Goal: Task Accomplishment & Management: Manage account settings

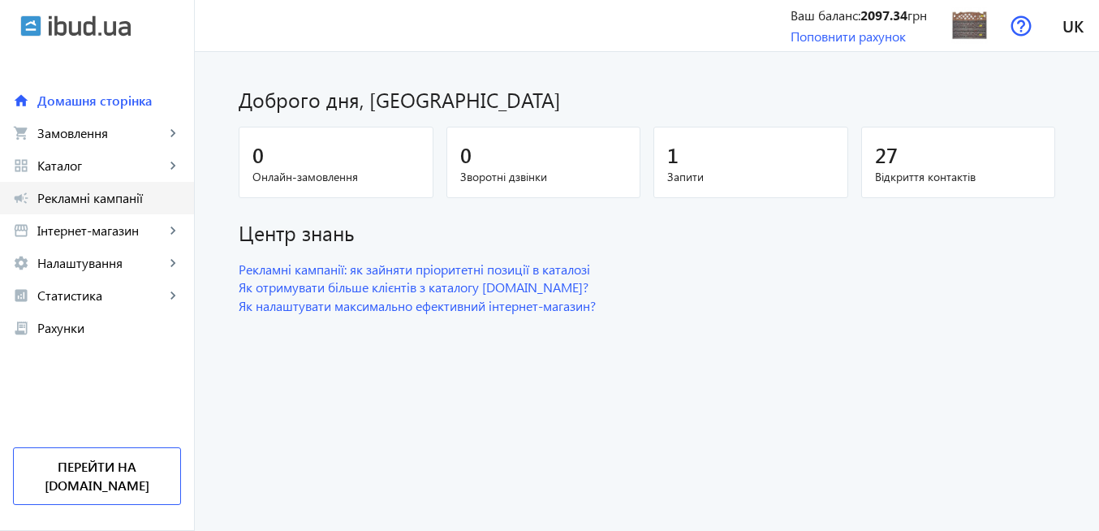
click at [141, 196] on span "Рекламні кампанії" at bounding box center [109, 198] width 144 height 16
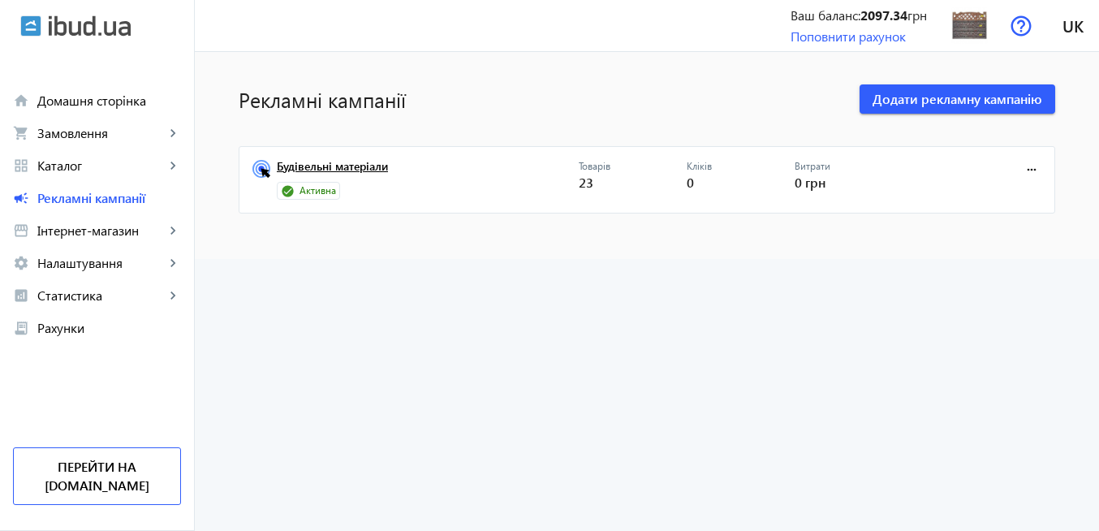
click at [369, 166] on link "Будівельні матеріали" at bounding box center [428, 171] width 302 height 23
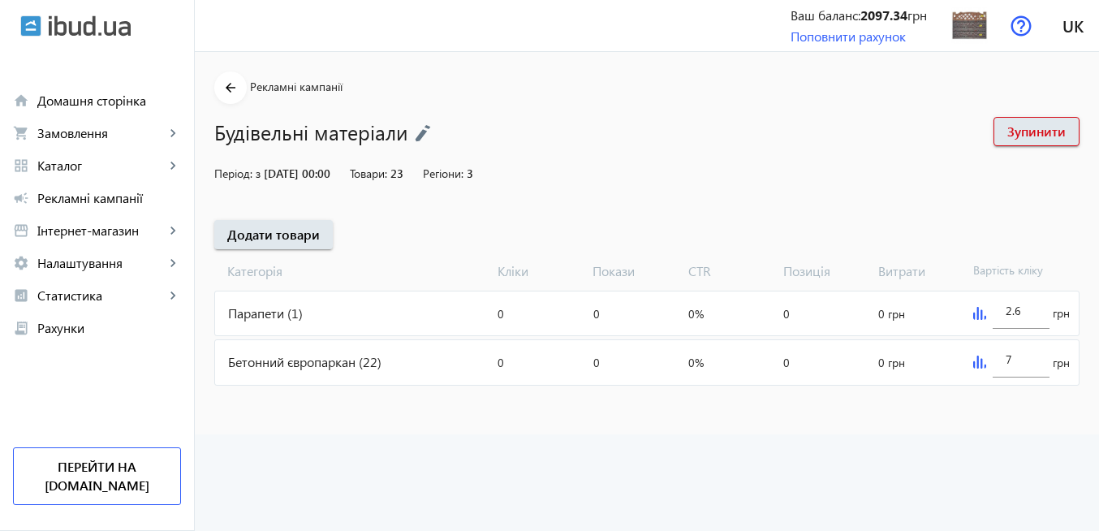
click at [979, 314] on img at bounding box center [979, 313] width 13 height 13
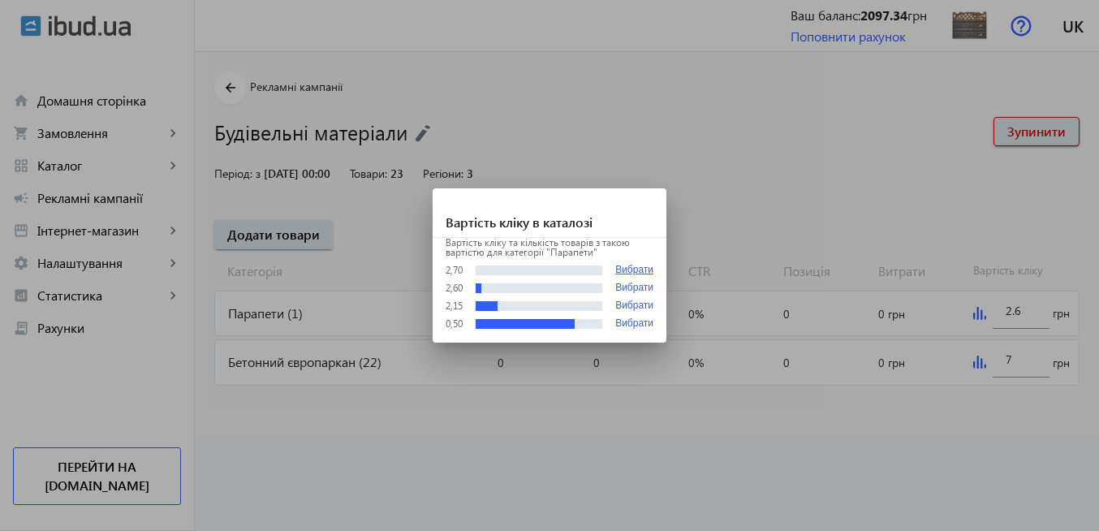
click at [628, 266] on button "Вибрати" at bounding box center [634, 270] width 38 height 12
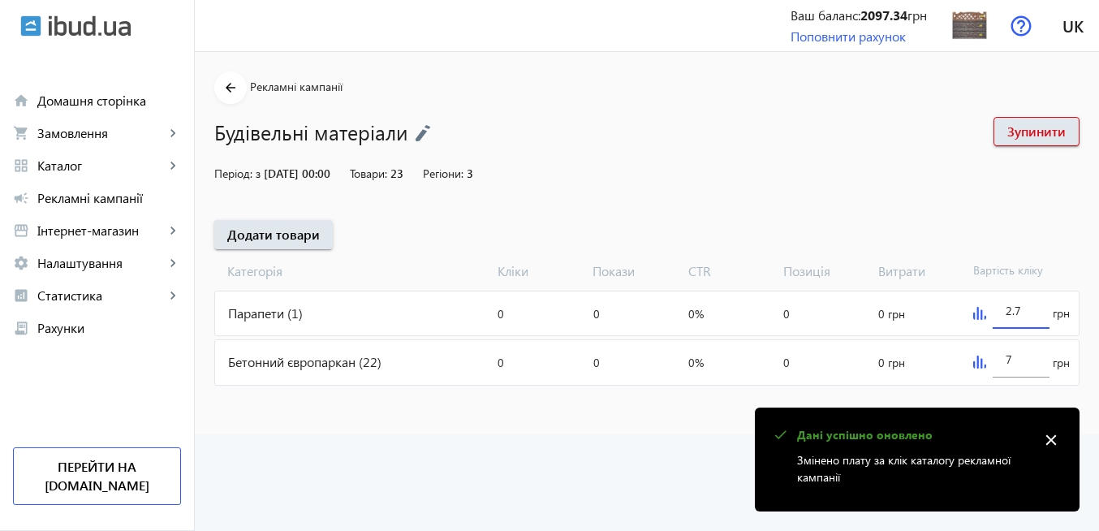
drag, startPoint x: 1024, startPoint y: 312, endPoint x: 980, endPoint y: 313, distance: 44.7
click at [980, 313] on div "2.7 грн" at bounding box center [1023, 313] width 112 height 44
click at [889, 153] on div "arrow_back Рекламні кампанії Будівельні матеріали Зупинити Період: з [DATE] 00:…" at bounding box center [647, 229] width 904 height 317
type input "3.1"
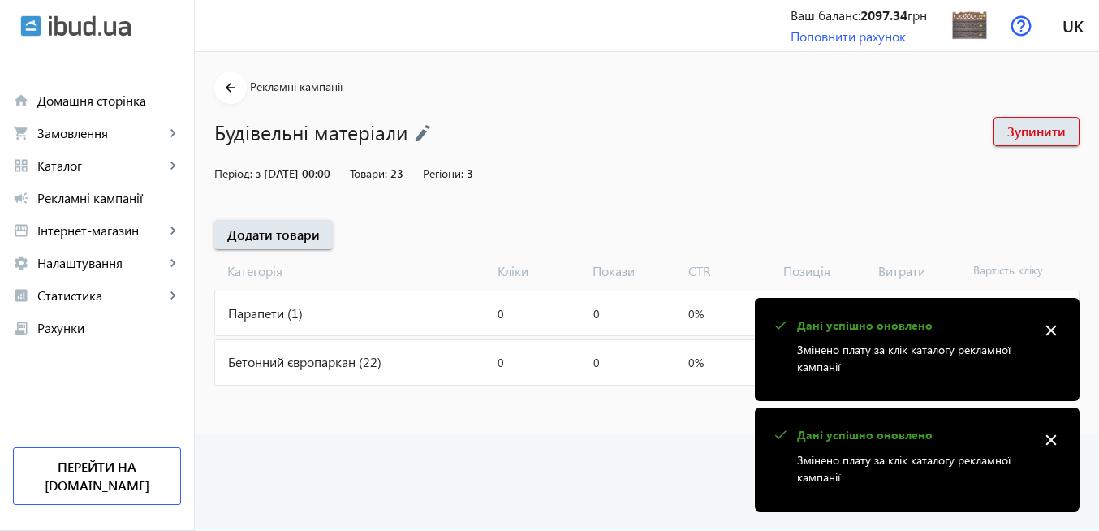
click at [1047, 334] on mat-icon "close" at bounding box center [1051, 330] width 24 height 24
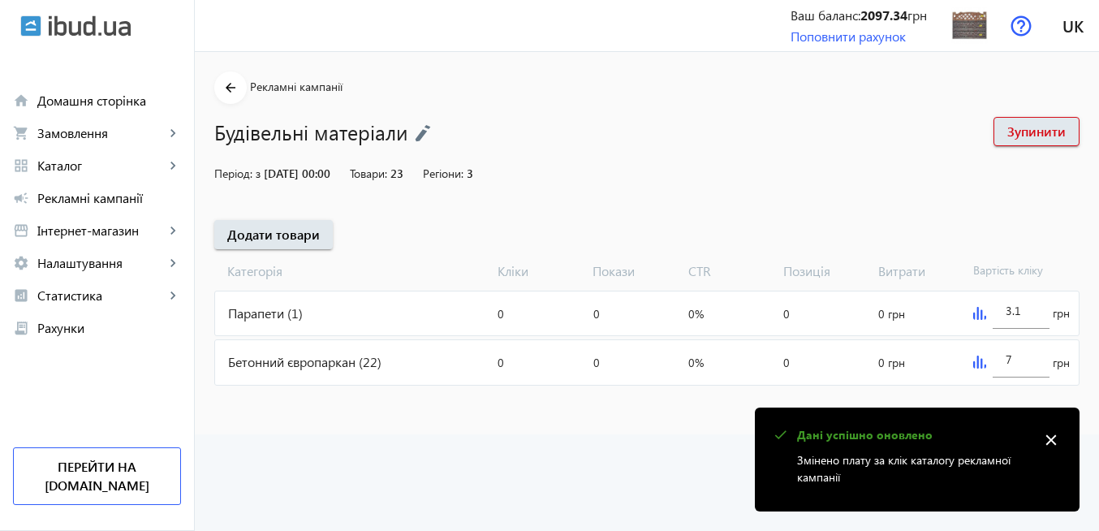
click at [1052, 440] on mat-icon "close" at bounding box center [1051, 440] width 24 height 24
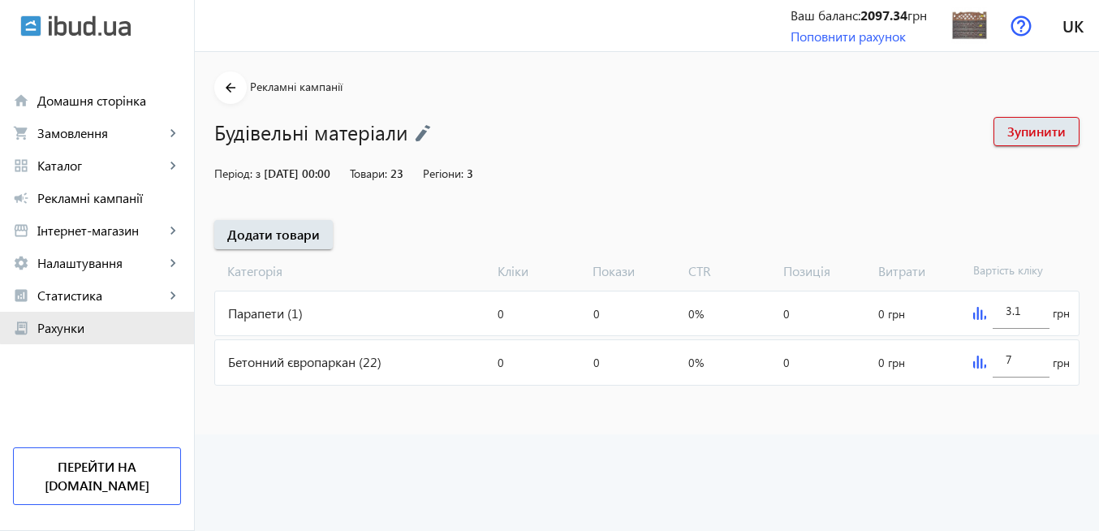
click at [102, 325] on span "Рахунки" at bounding box center [109, 328] width 144 height 16
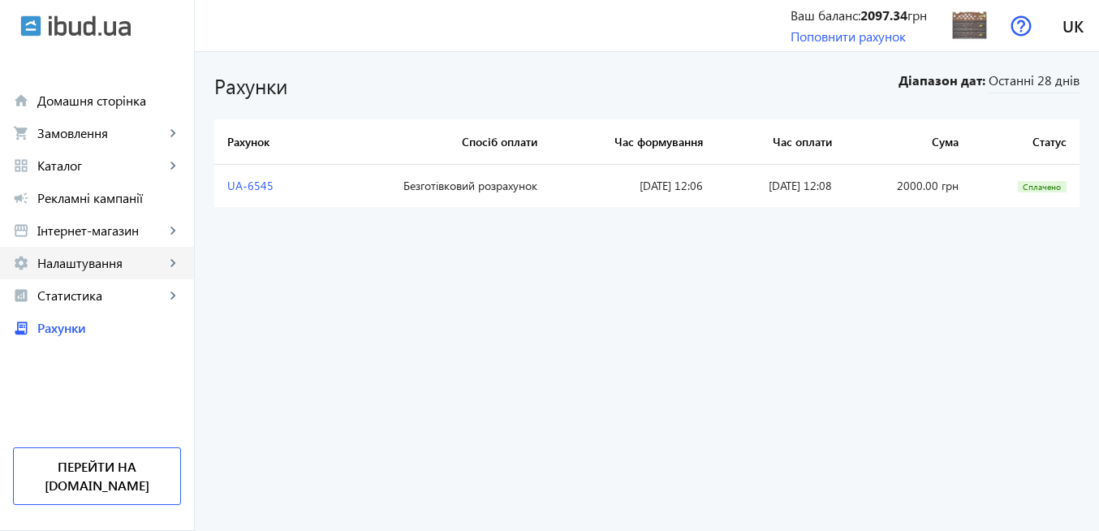
click at [123, 264] on span "Налаштування" at bounding box center [100, 263] width 127 height 16
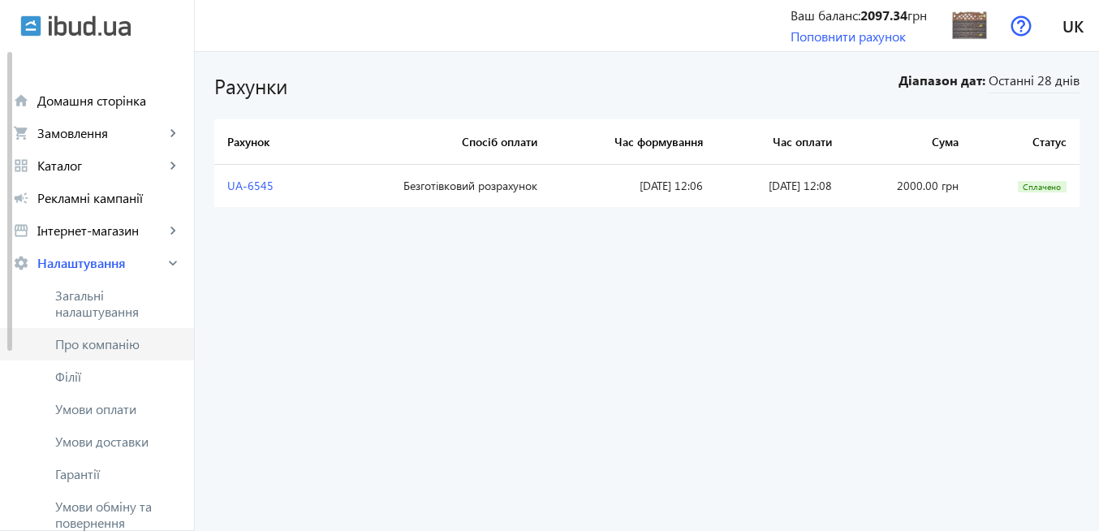
scroll to position [97, 0]
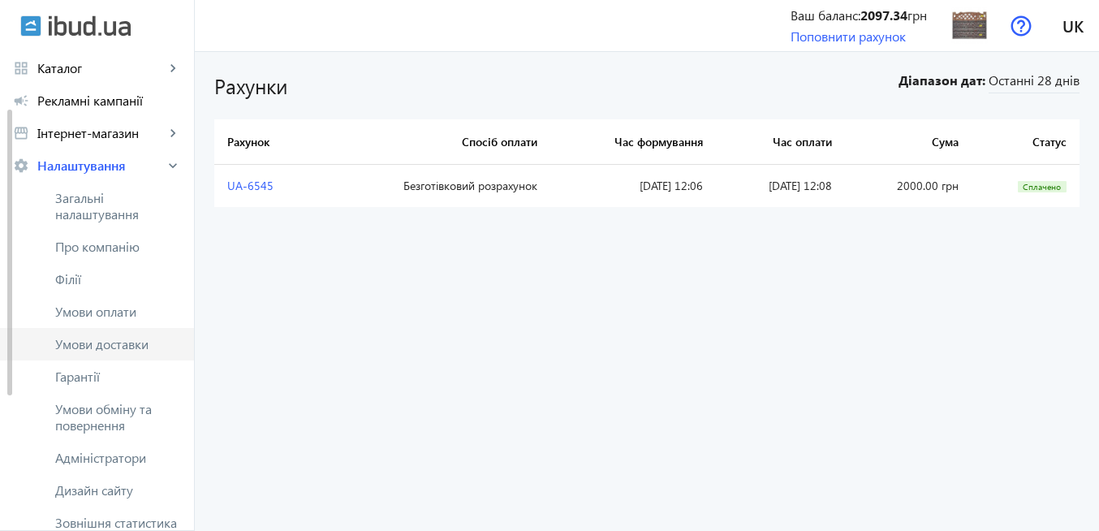
click at [149, 341] on span "Умови доставки" at bounding box center [118, 344] width 126 height 16
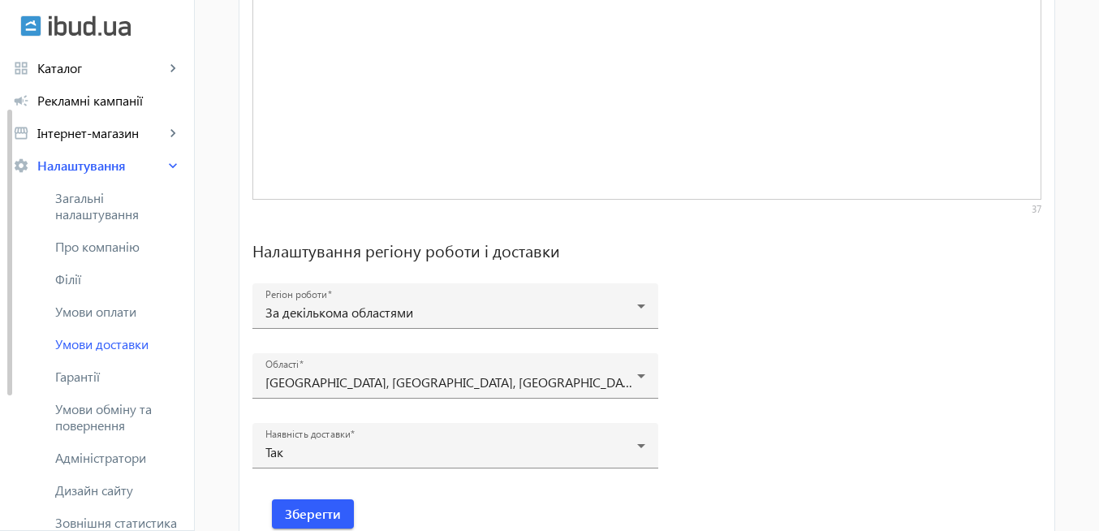
scroll to position [1298, 0]
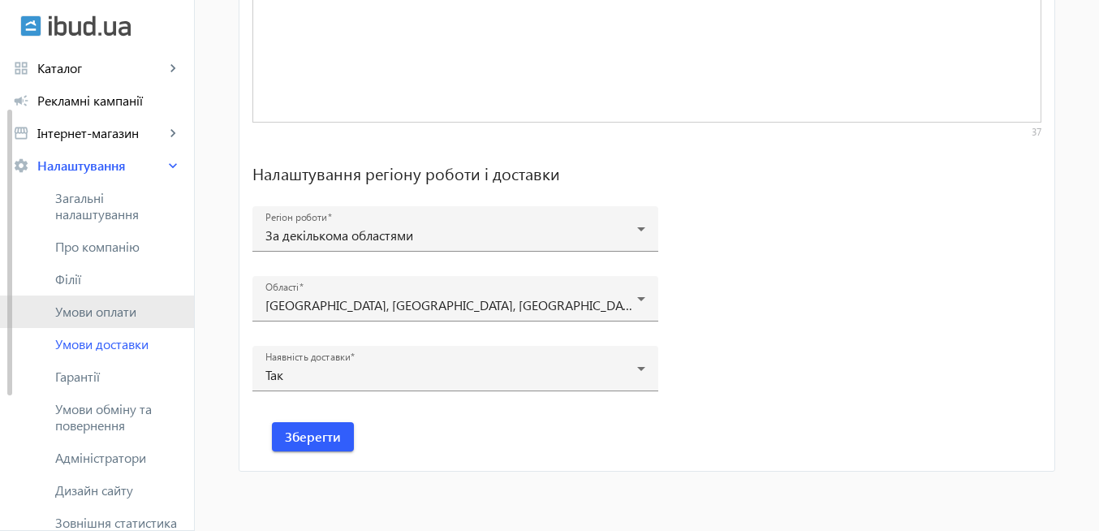
click at [120, 310] on span "Умови оплати" at bounding box center [118, 312] width 126 height 16
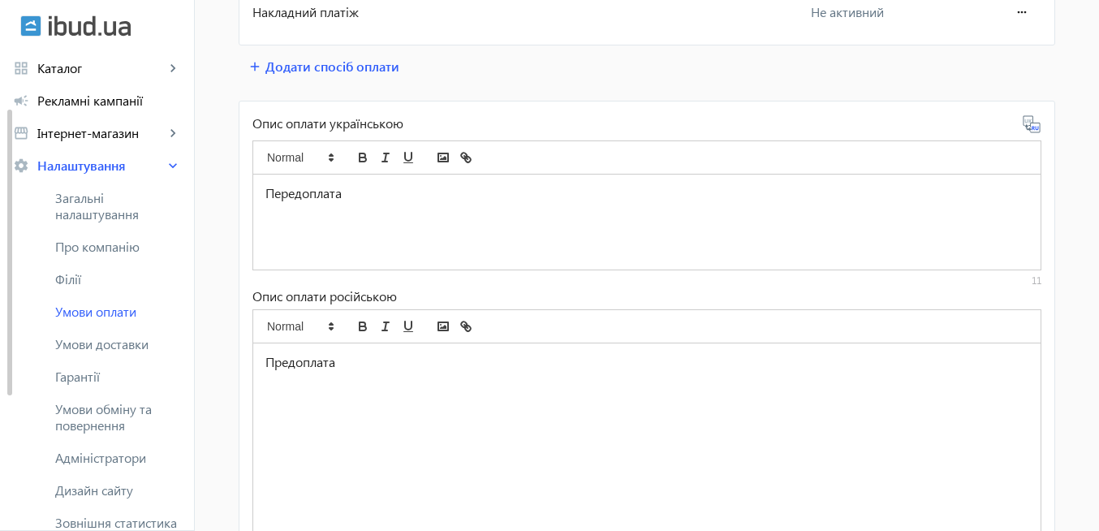
scroll to position [107, 0]
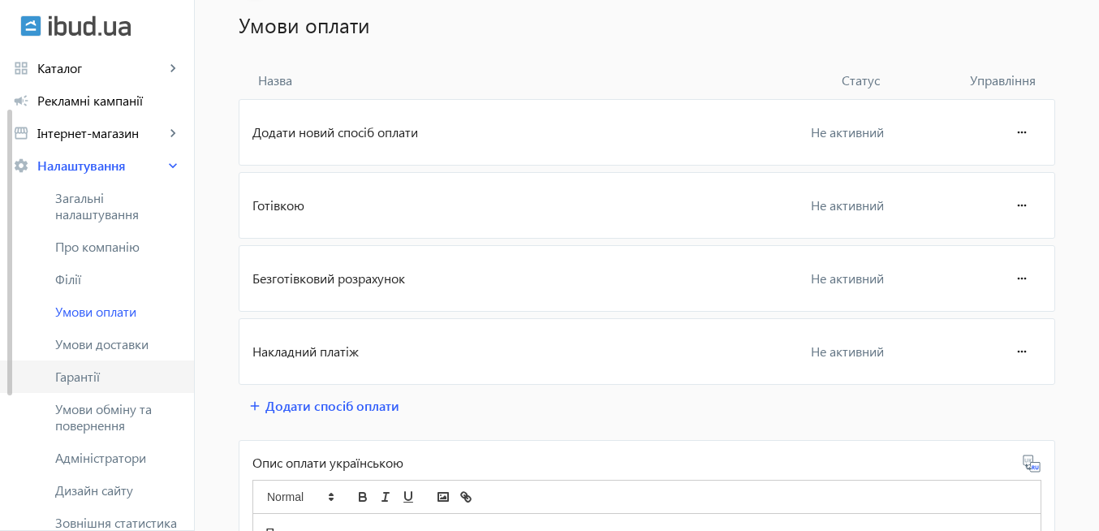
click at [99, 379] on span "Гарантії" at bounding box center [118, 376] width 126 height 16
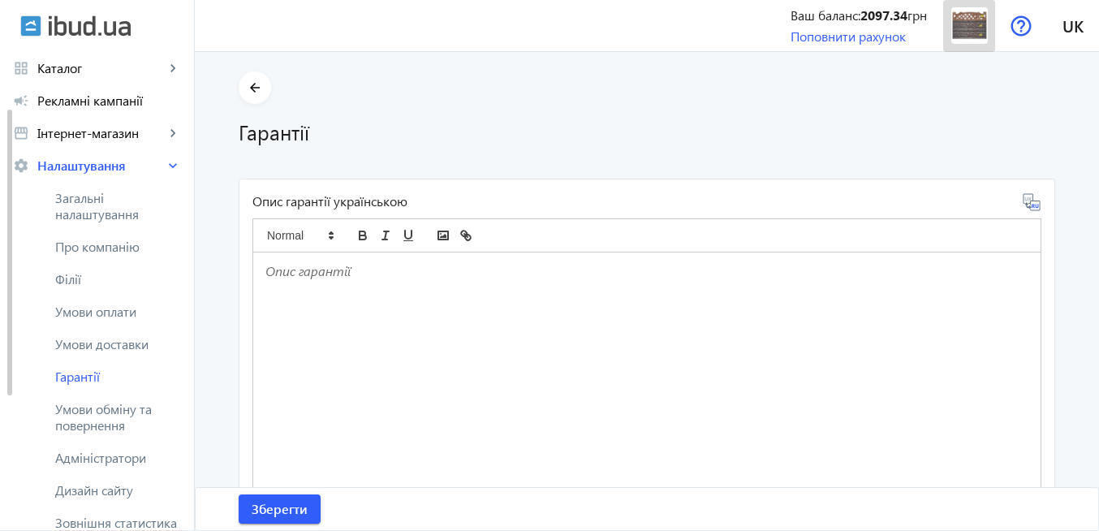
click at [967, 25] on img at bounding box center [969, 25] width 37 height 37
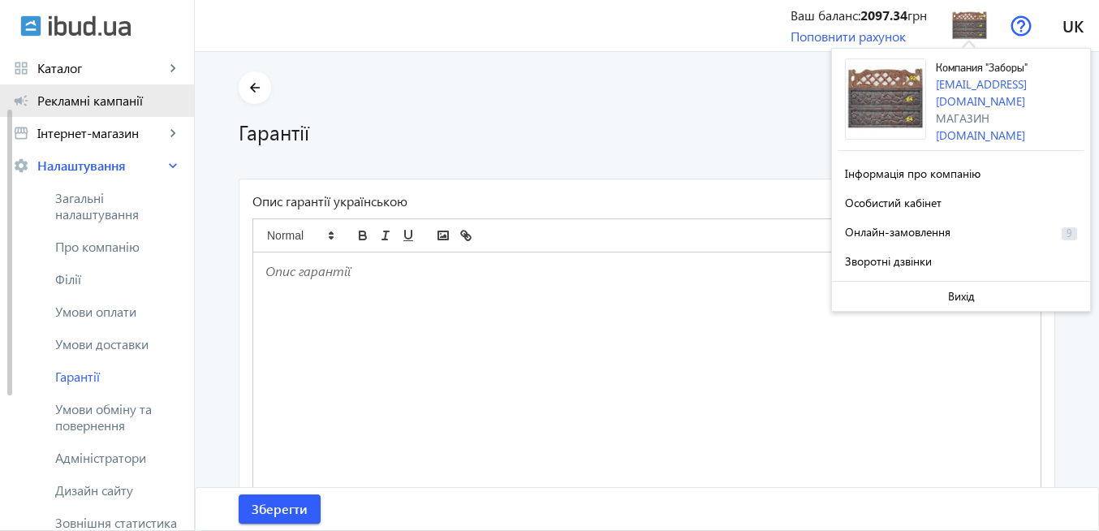
click at [93, 105] on span "Рекламні кампанії" at bounding box center [109, 101] width 144 height 16
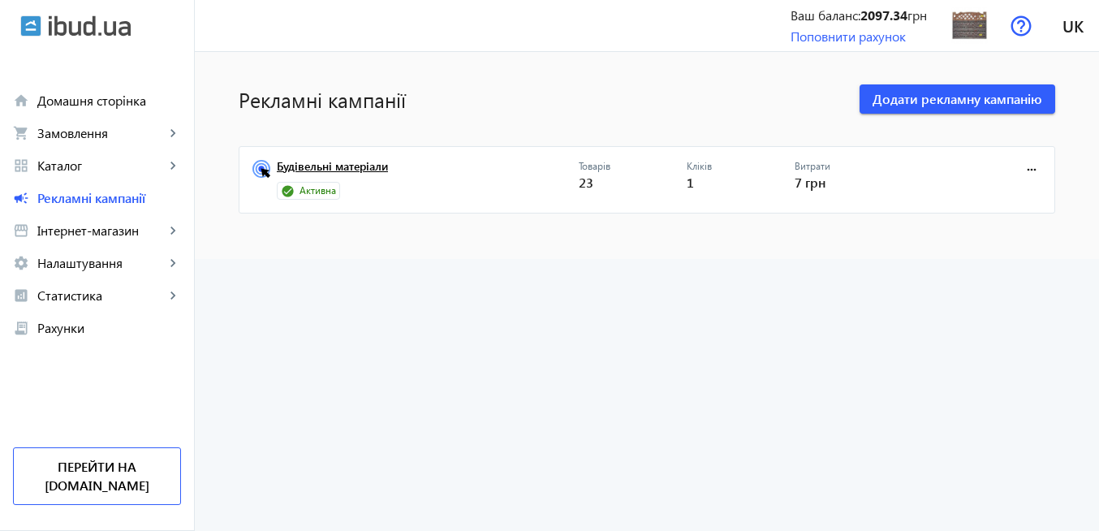
click at [317, 174] on link "Будівельні матеріали" at bounding box center [428, 171] width 302 height 23
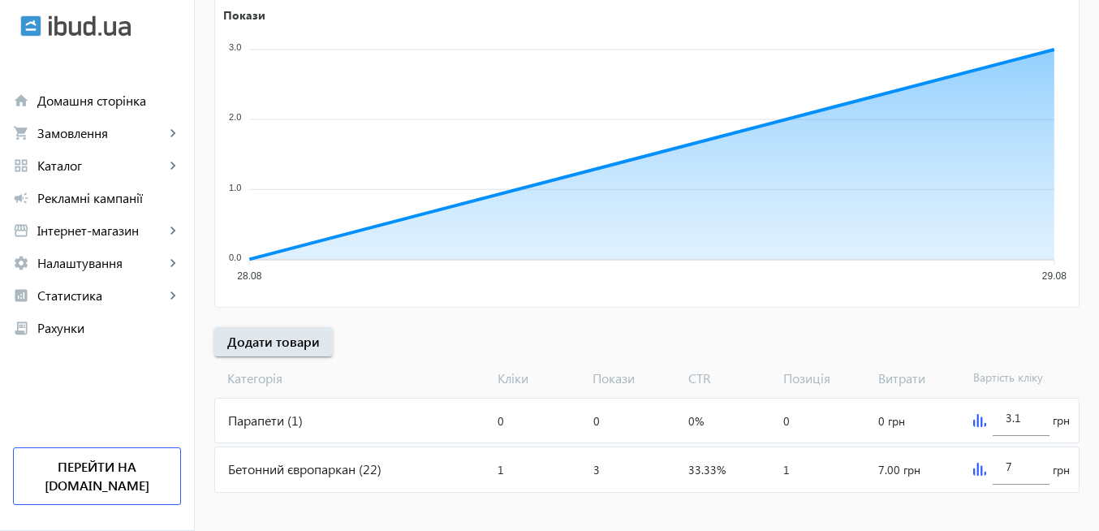
scroll to position [304, 0]
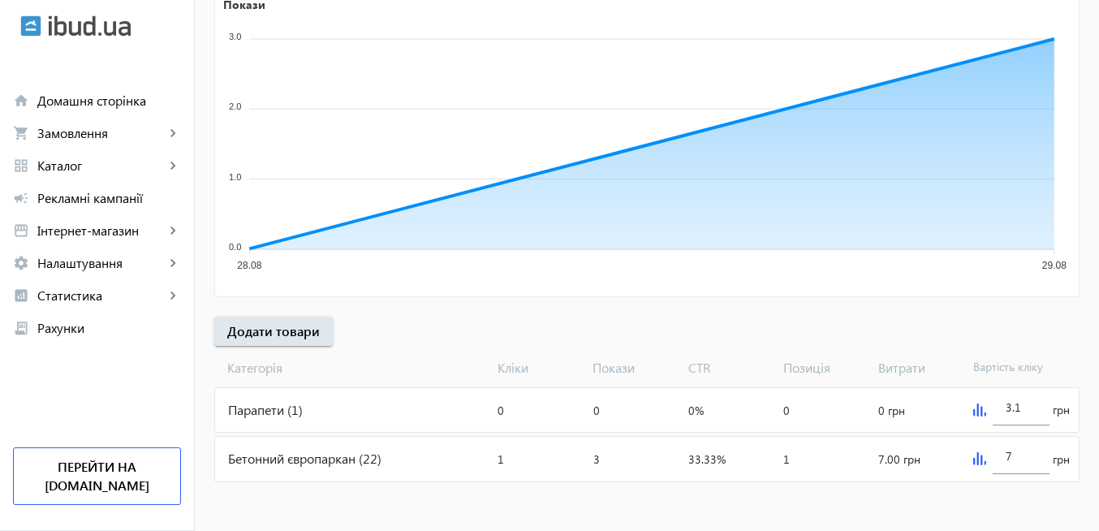
click at [329, 459] on div "Бетонний європаркан (22)" at bounding box center [353, 459] width 276 height 44
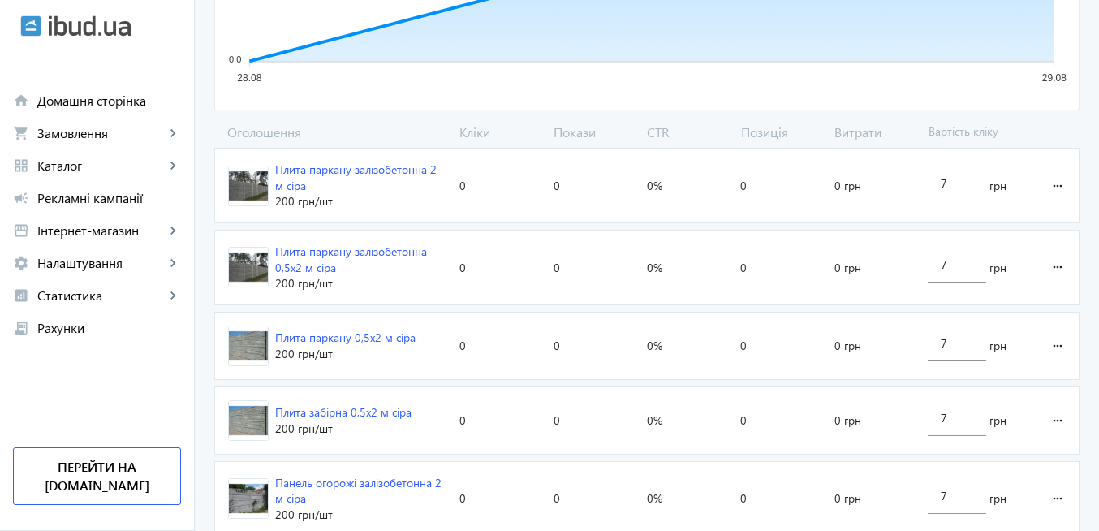
scroll to position [429, 0]
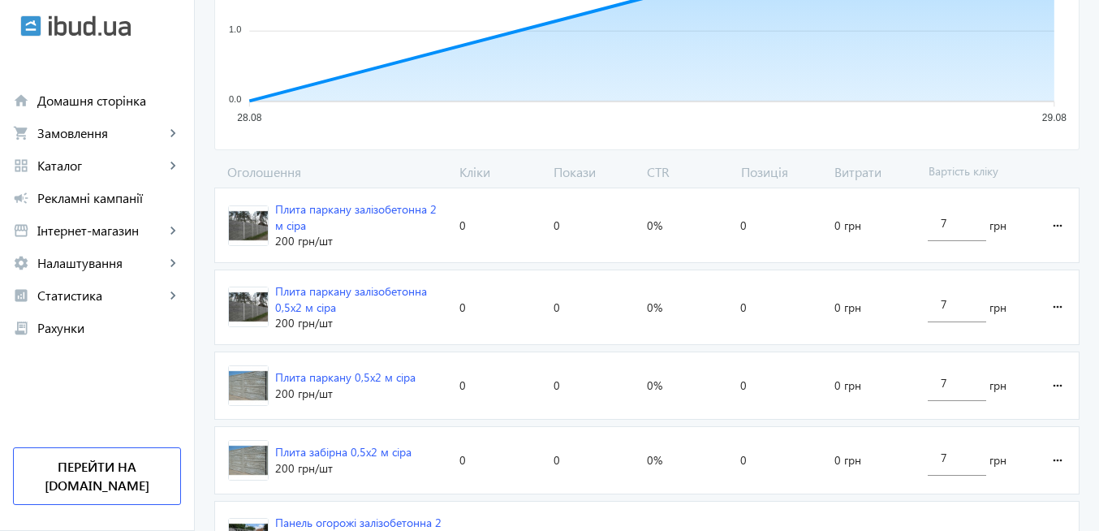
click at [368, 208] on div "Плита паркану залізобетонна 2 м сіра" at bounding box center [360, 217] width 171 height 32
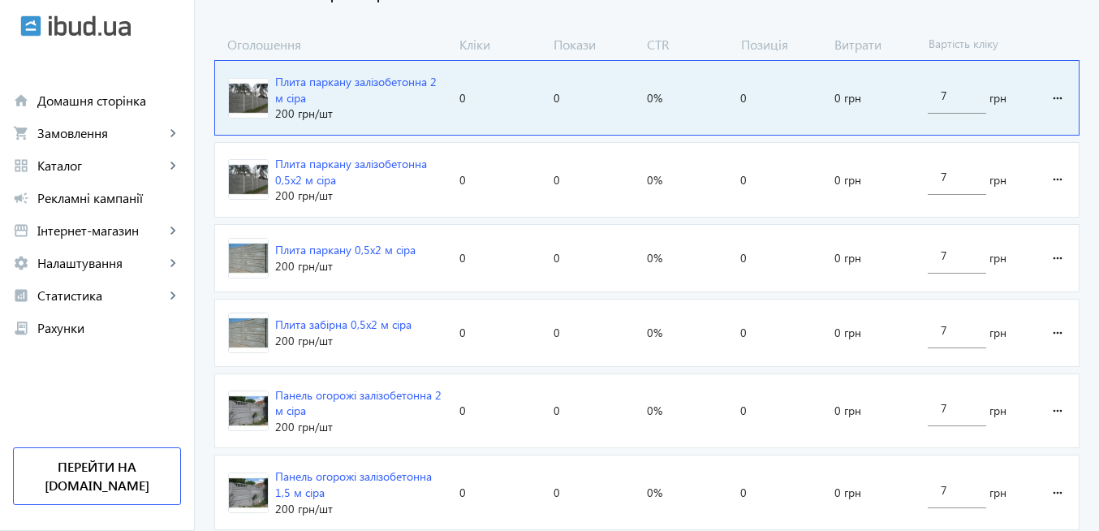
scroll to position [40, 0]
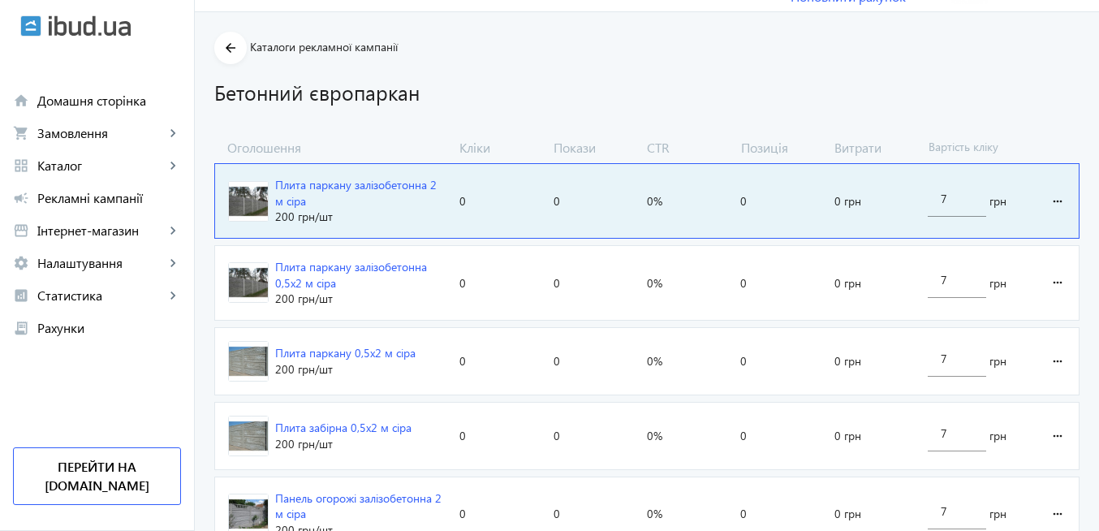
click at [390, 188] on div "Плита паркану залізобетонна 2 м сіра" at bounding box center [360, 193] width 171 height 32
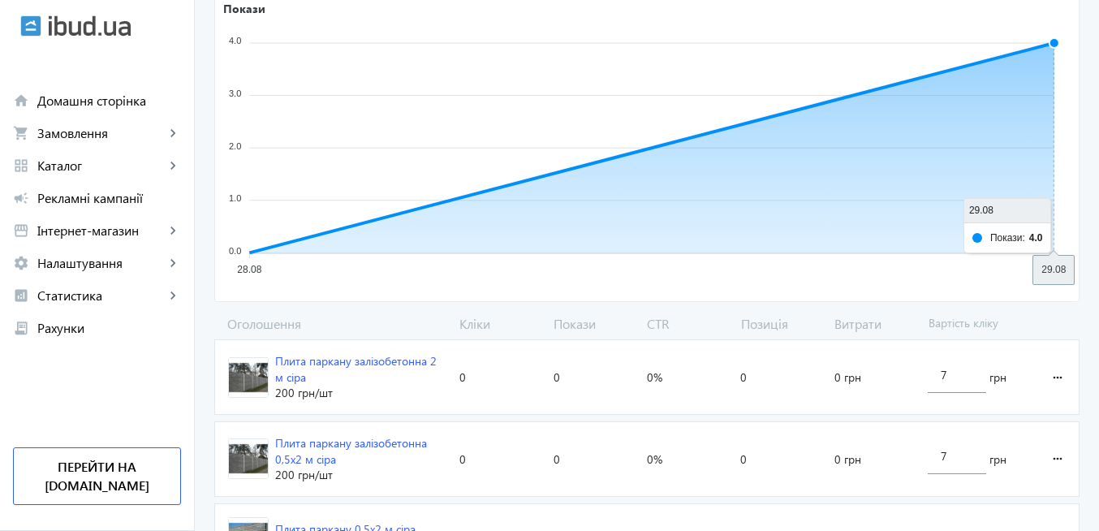
scroll to position [527, 0]
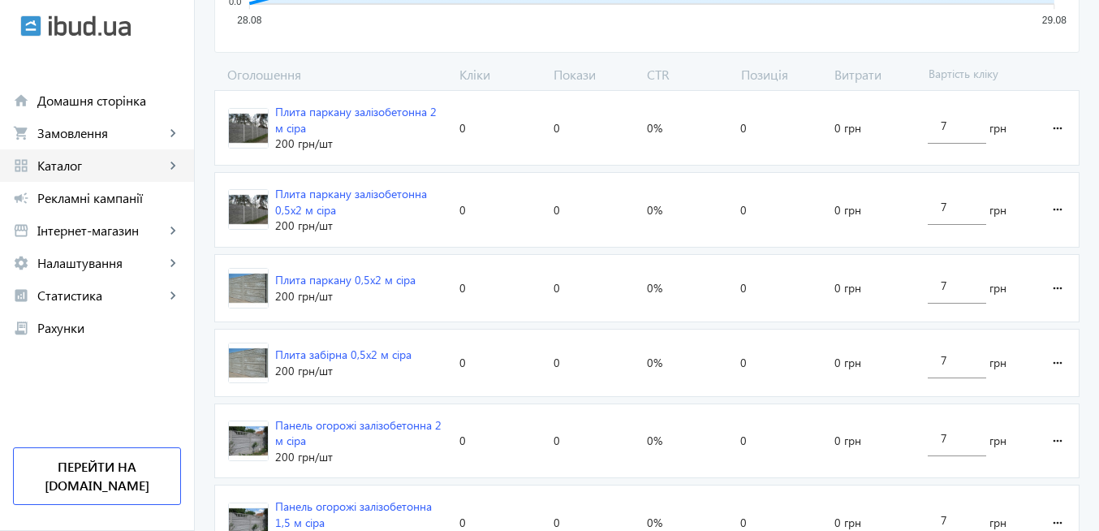
click at [92, 166] on span "Каталог" at bounding box center [100, 165] width 127 height 16
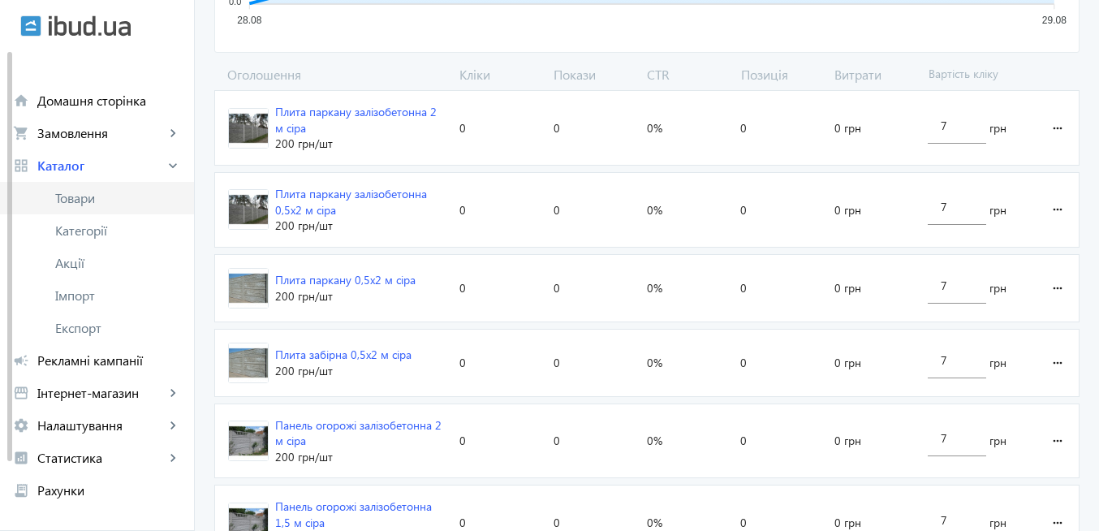
click at [144, 198] on span "Товари" at bounding box center [118, 198] width 126 height 16
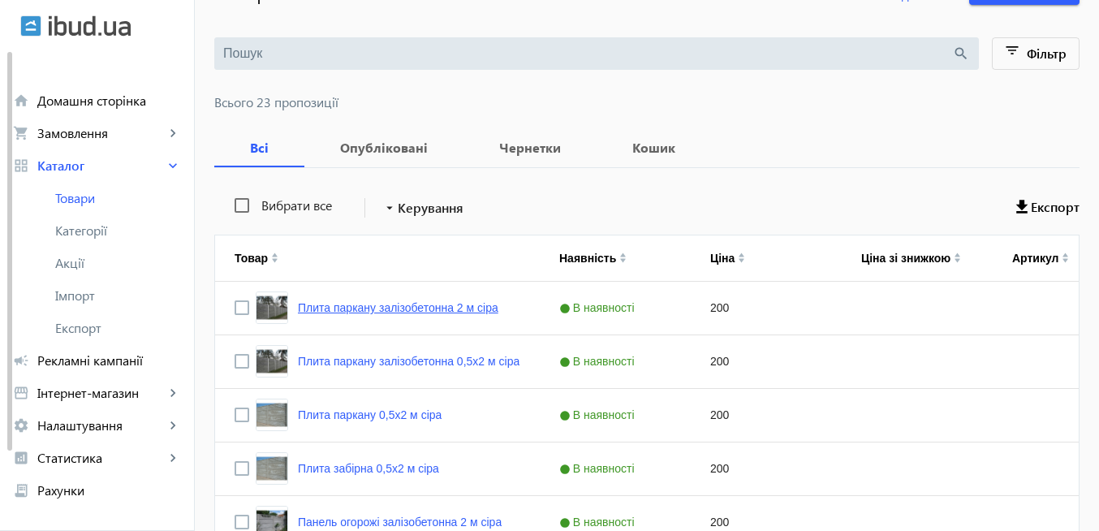
scroll to position [195, 0]
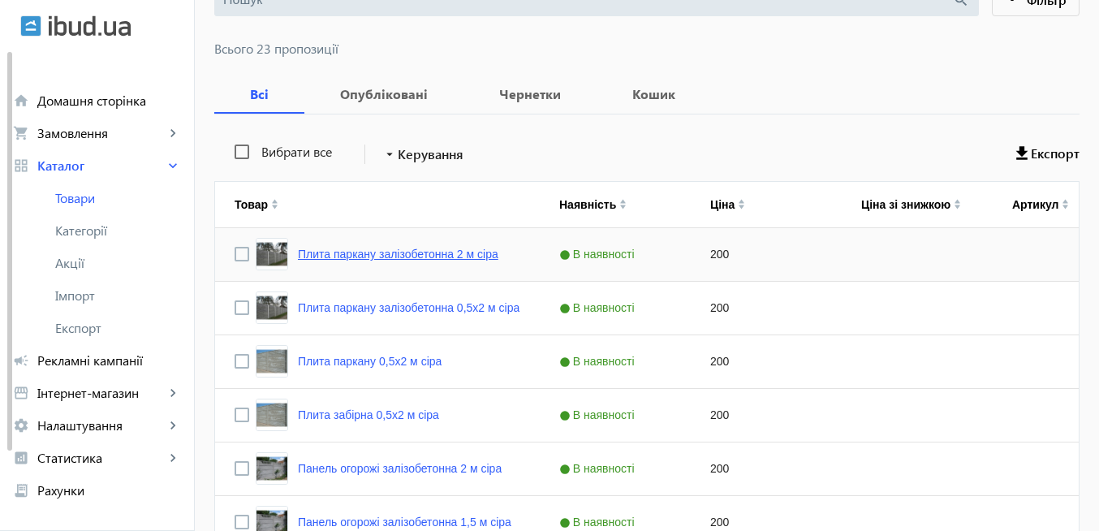
click at [450, 254] on link "Плита паркану залізобетонна 2 м сіра" at bounding box center [398, 254] width 200 height 13
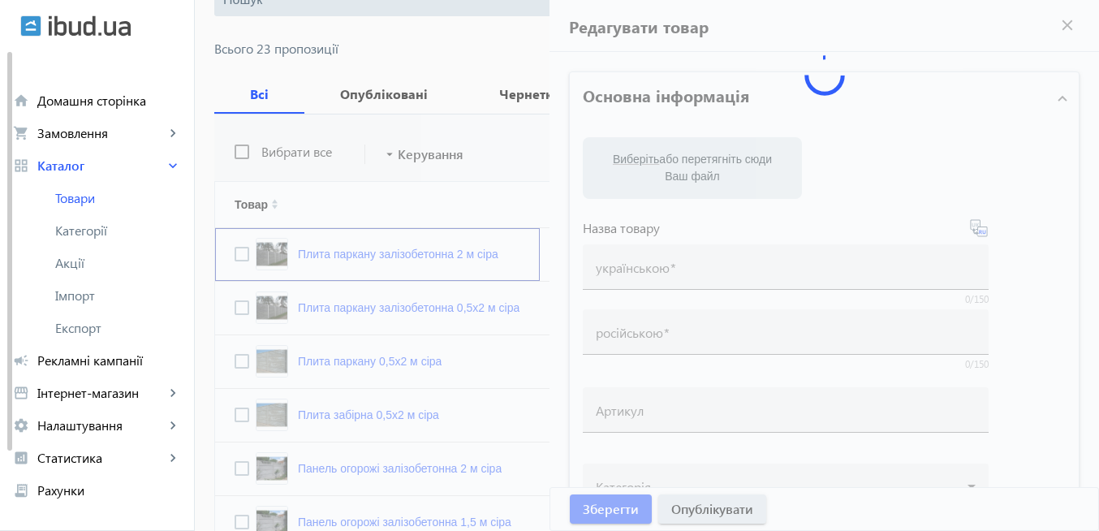
type input "Плита паркану залізобетонна 2 м сіра"
type input "Плита забора железобетонная 2 м серая"
checkbox input "true"
type input "200"
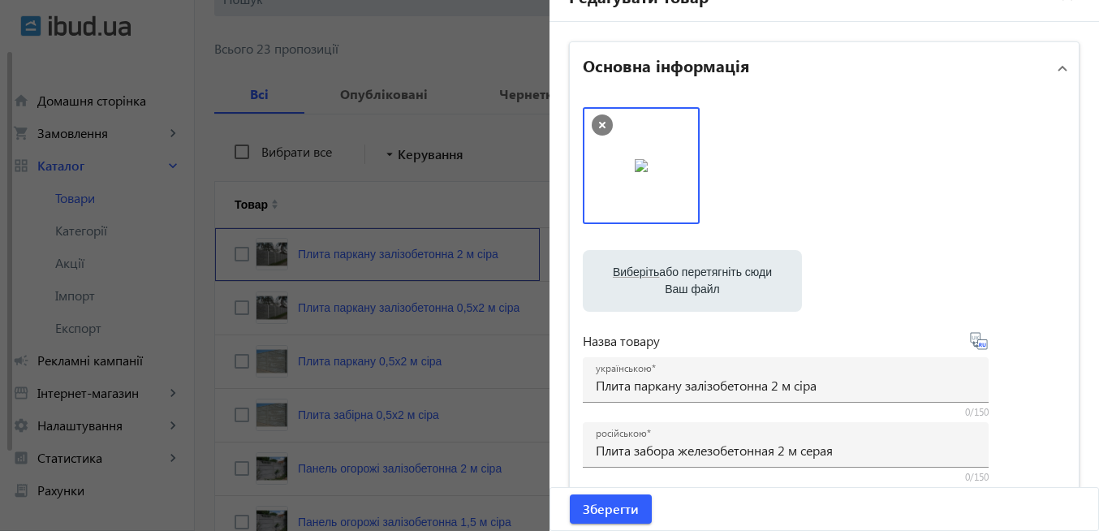
scroll to position [0, 0]
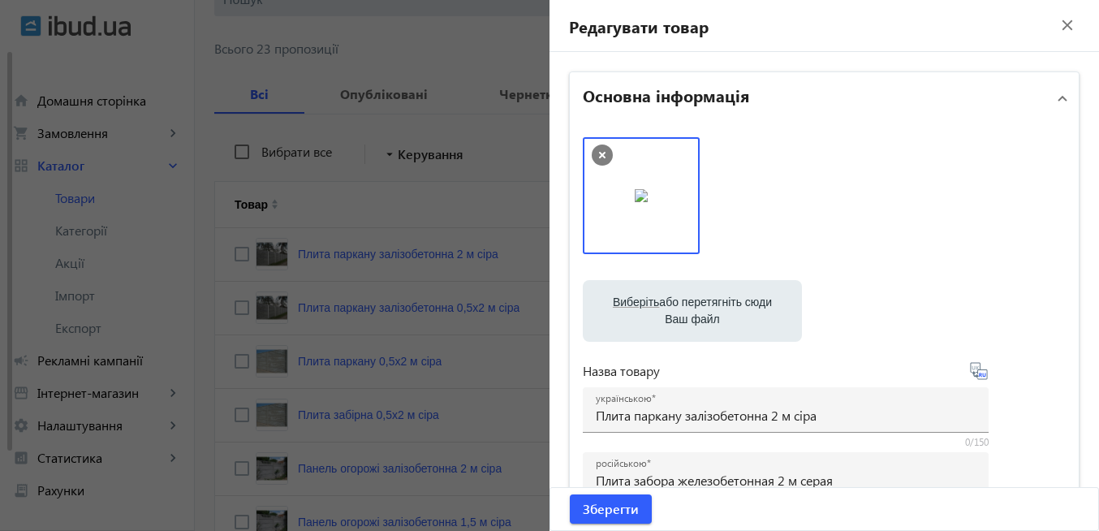
click at [1058, 25] on mat-icon "close" at bounding box center [1067, 25] width 24 height 24
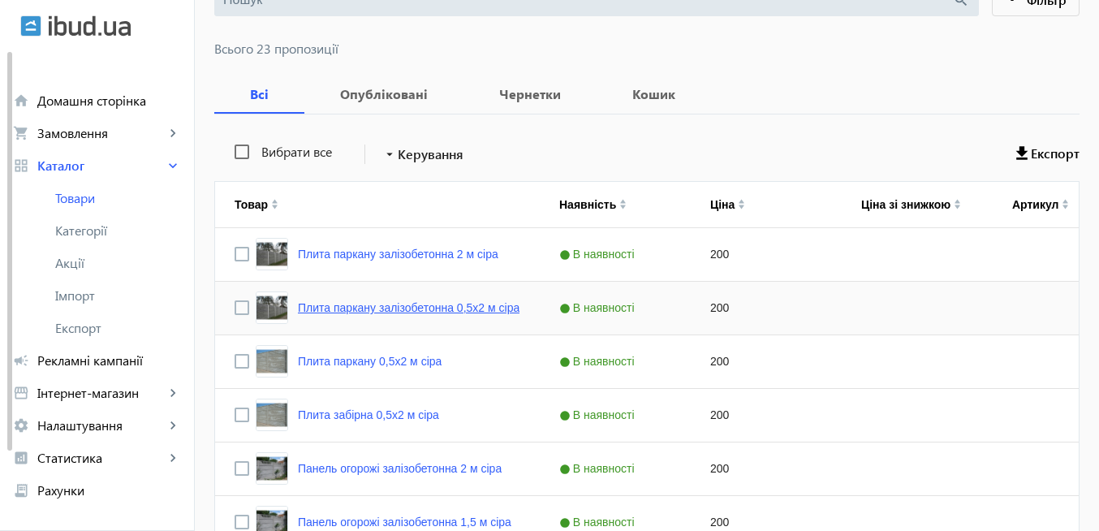
click at [408, 312] on link "Плита паркану залізобетонна 0,5х2 м сіра" at bounding box center [409, 307] width 222 height 13
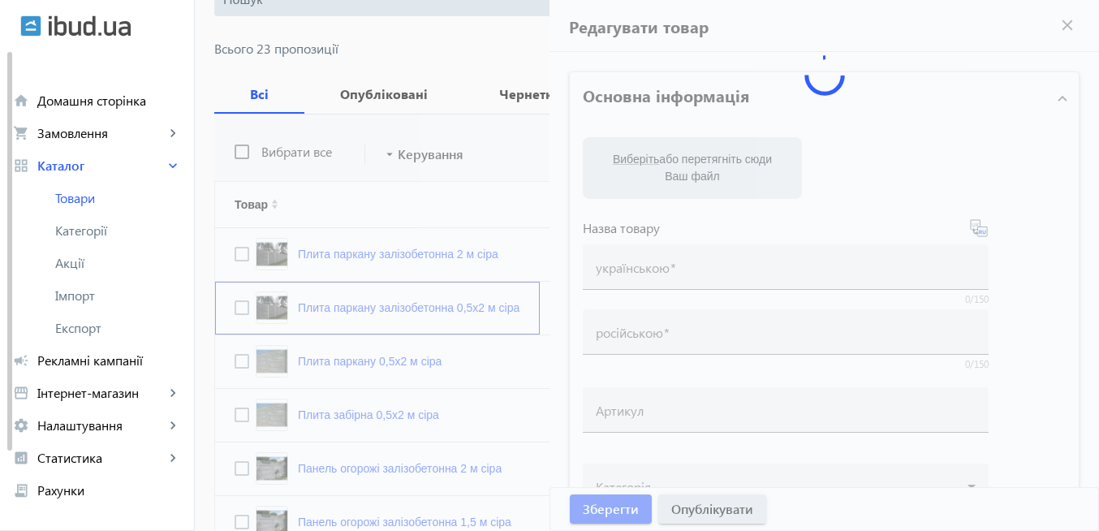
type input "Плита паркану залізобетонна 0,5х2 м сіра"
type input "Плита забора железобетонная 0,5х2 м серая"
checkbox input "true"
type input "200"
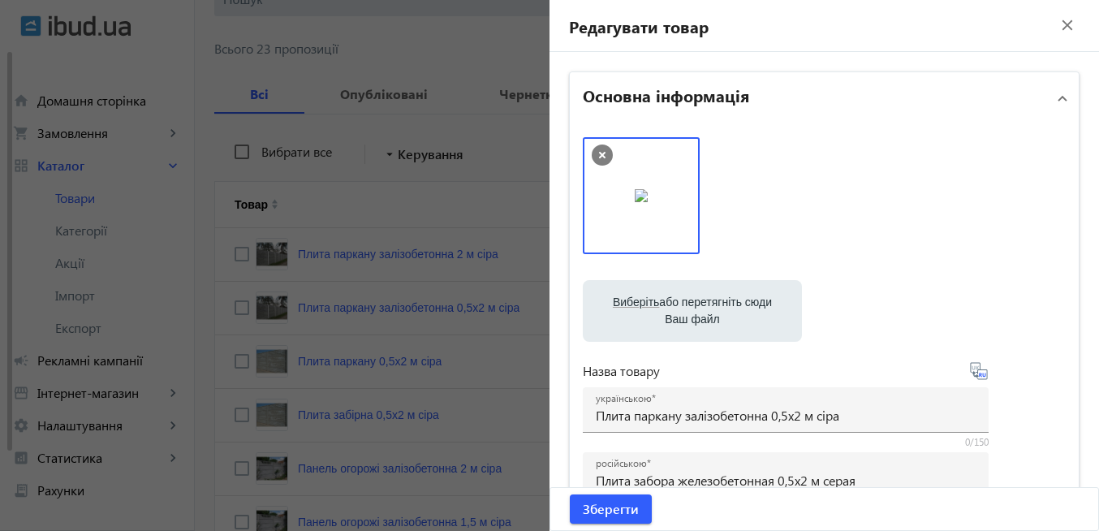
click at [1058, 26] on mat-icon "close" at bounding box center [1067, 25] width 24 height 24
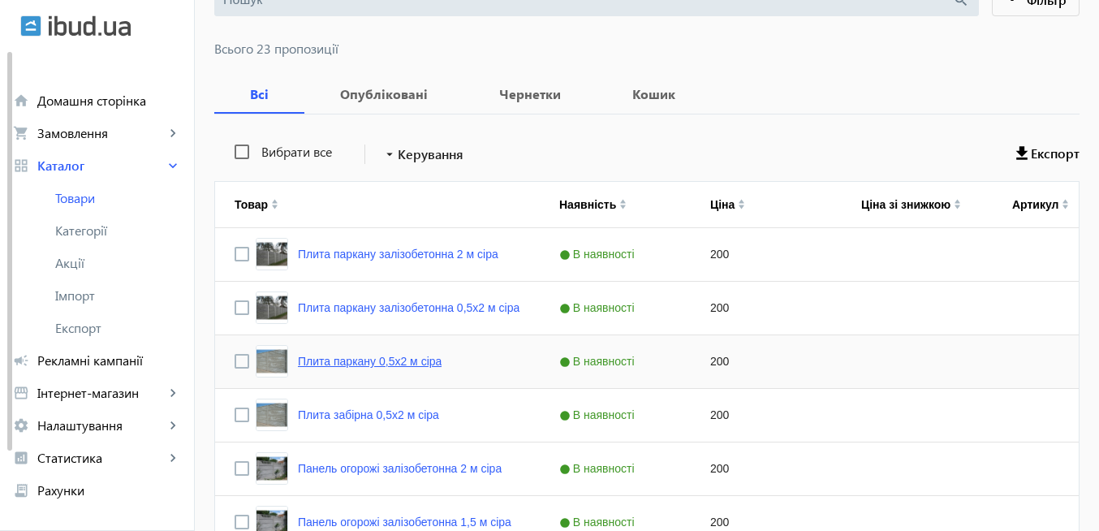
click at [338, 363] on link "Плита паркану 0,5х2 м сіра" at bounding box center [370, 361] width 144 height 13
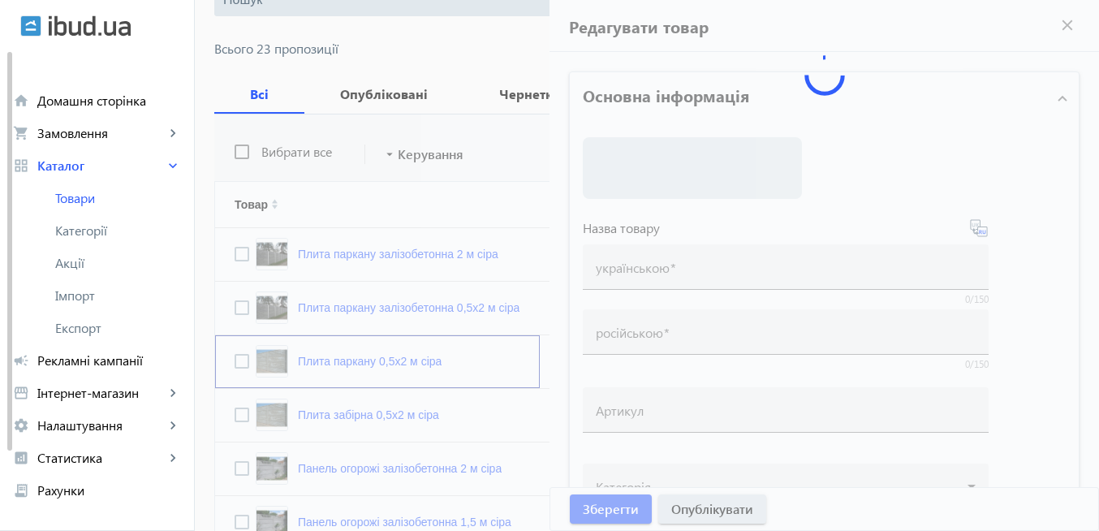
type input "Плита паркану 0,5х2 м сіра"
type input "Плита заборная 0,5х2 м серая"
type input "200"
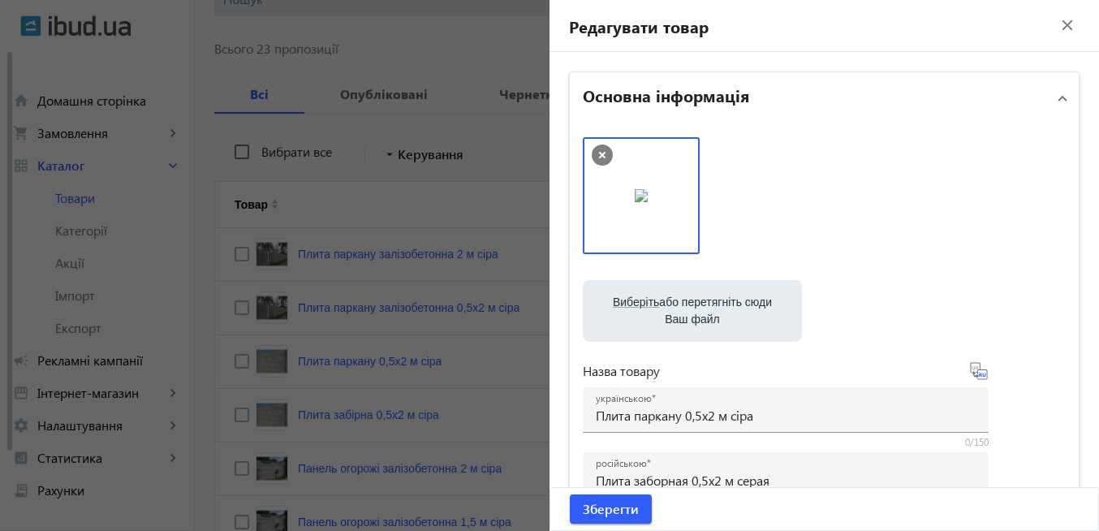
click at [1058, 22] on mat-icon "close" at bounding box center [1067, 25] width 24 height 24
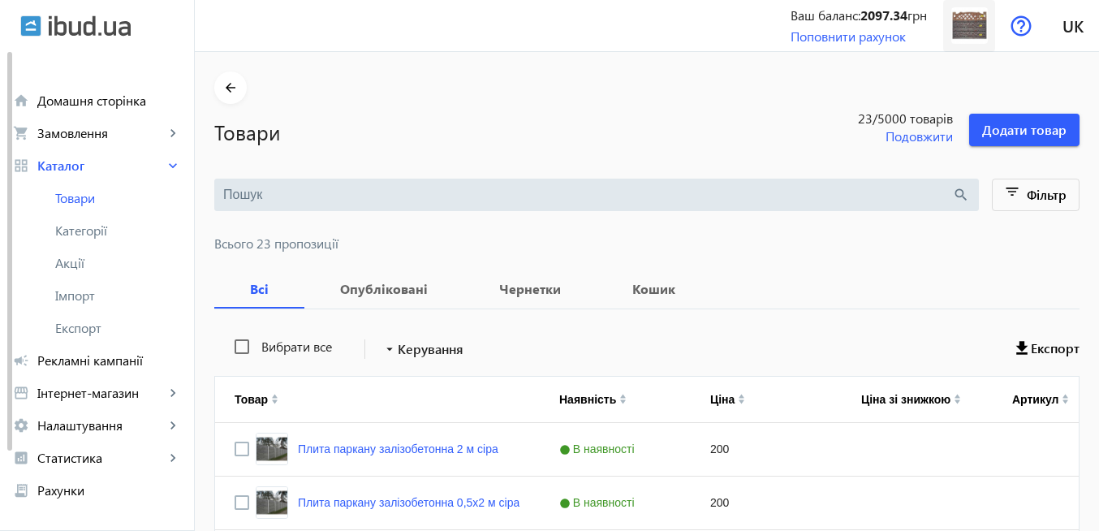
click at [973, 29] on img at bounding box center [969, 25] width 37 height 37
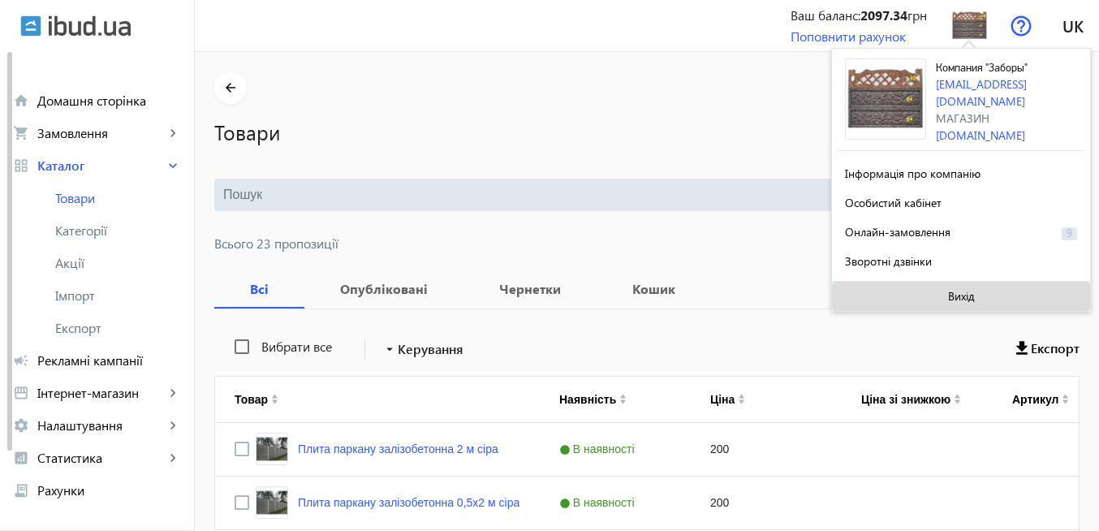
click at [959, 291] on span "Вихід" at bounding box center [961, 296] width 27 height 13
